Goal: Task Accomplishment & Management: Manage account settings

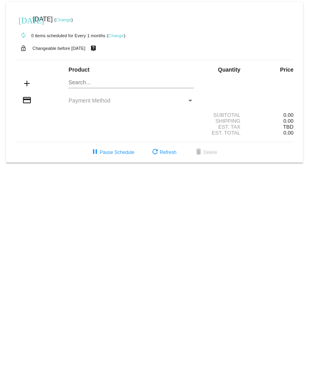
click at [71, 19] on link "Change" at bounding box center [63, 19] width 15 height 5
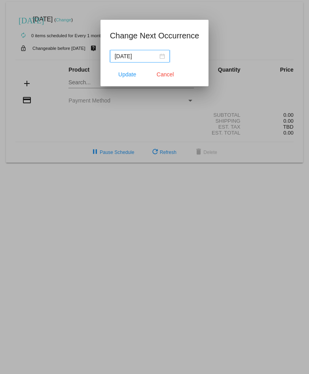
click at [161, 57] on div "[DATE]" at bounding box center [140, 56] width 50 height 9
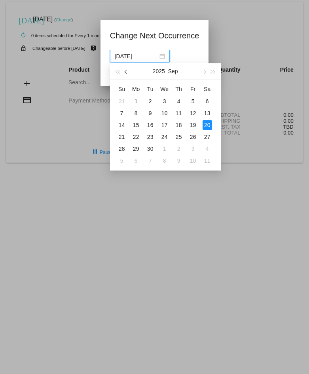
click at [126, 72] on span "button" at bounding box center [126, 72] width 4 height 4
click at [137, 149] on div "25" at bounding box center [135, 148] width 9 height 9
type input "[DATE]"
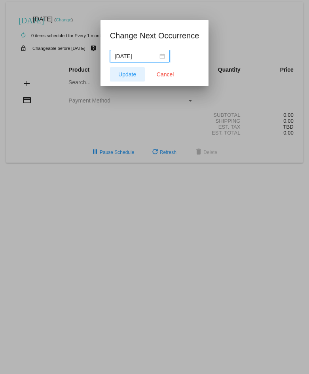
click at [125, 76] on span "Update" at bounding box center [127, 74] width 18 height 6
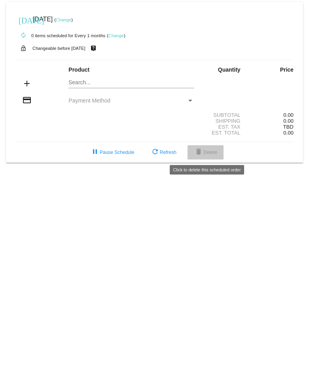
click at [207, 147] on button "delete Delete" at bounding box center [205, 152] width 36 height 14
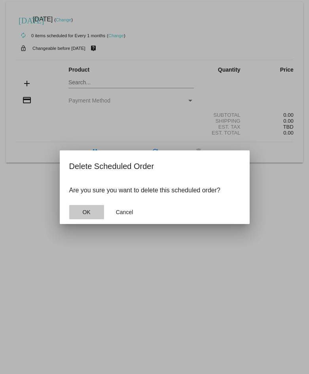
click at [87, 209] on span "OK" at bounding box center [86, 212] width 8 height 6
